Goal: Navigation & Orientation: Find specific page/section

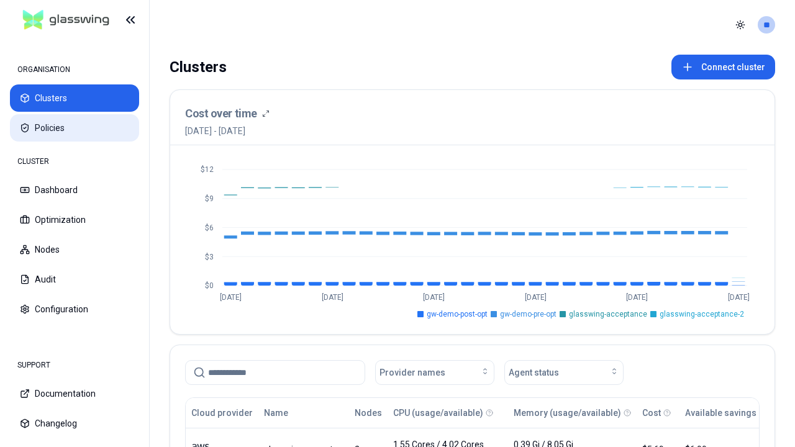
click at [75, 128] on button "Policies" at bounding box center [74, 127] width 129 height 27
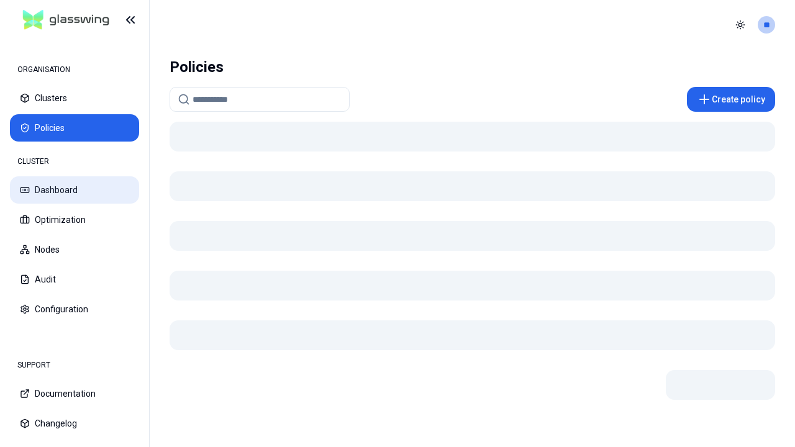
click at [75, 190] on button "Dashboard" at bounding box center [74, 189] width 129 height 27
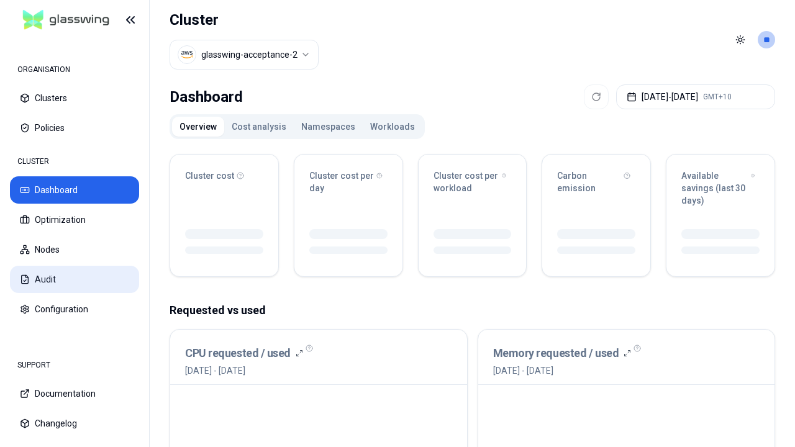
click at [75, 280] on button "Audit" at bounding box center [74, 279] width 129 height 27
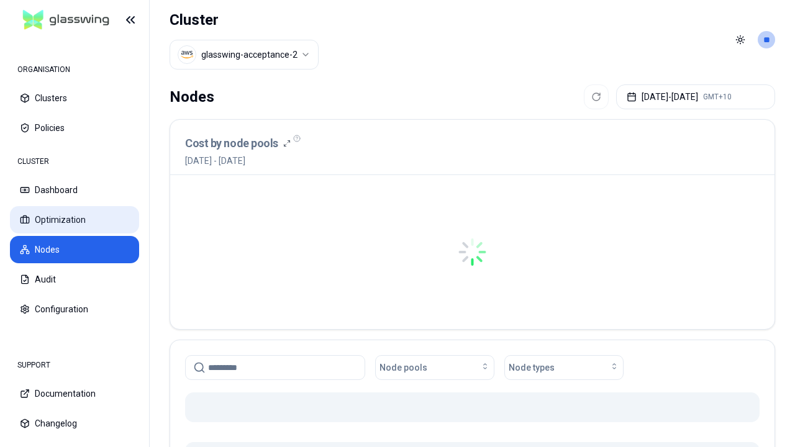
click at [75, 220] on button "Optimization" at bounding box center [74, 219] width 129 height 27
